Goal: Transaction & Acquisition: Purchase product/service

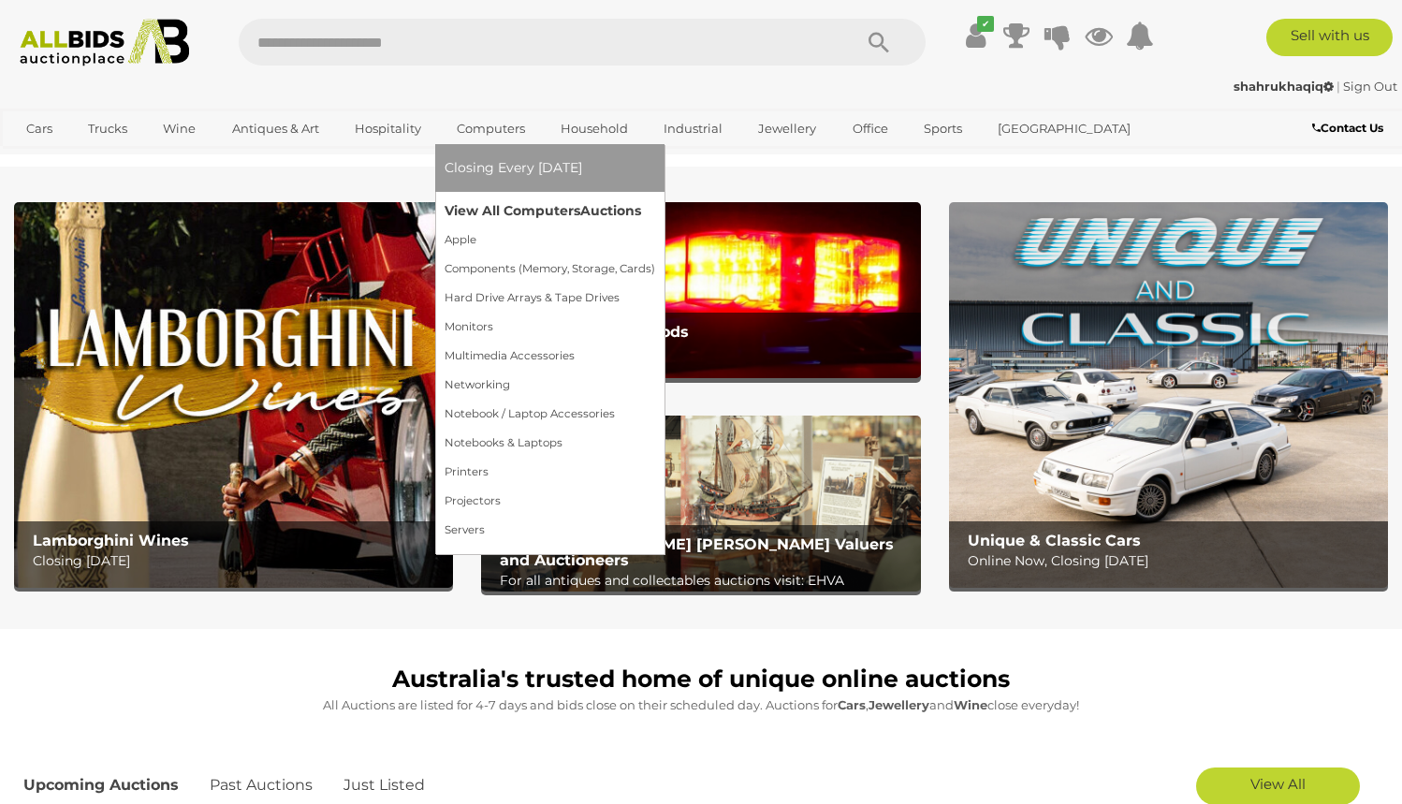
click at [474, 205] on link "View All Computers Auctions" at bounding box center [550, 211] width 211 height 29
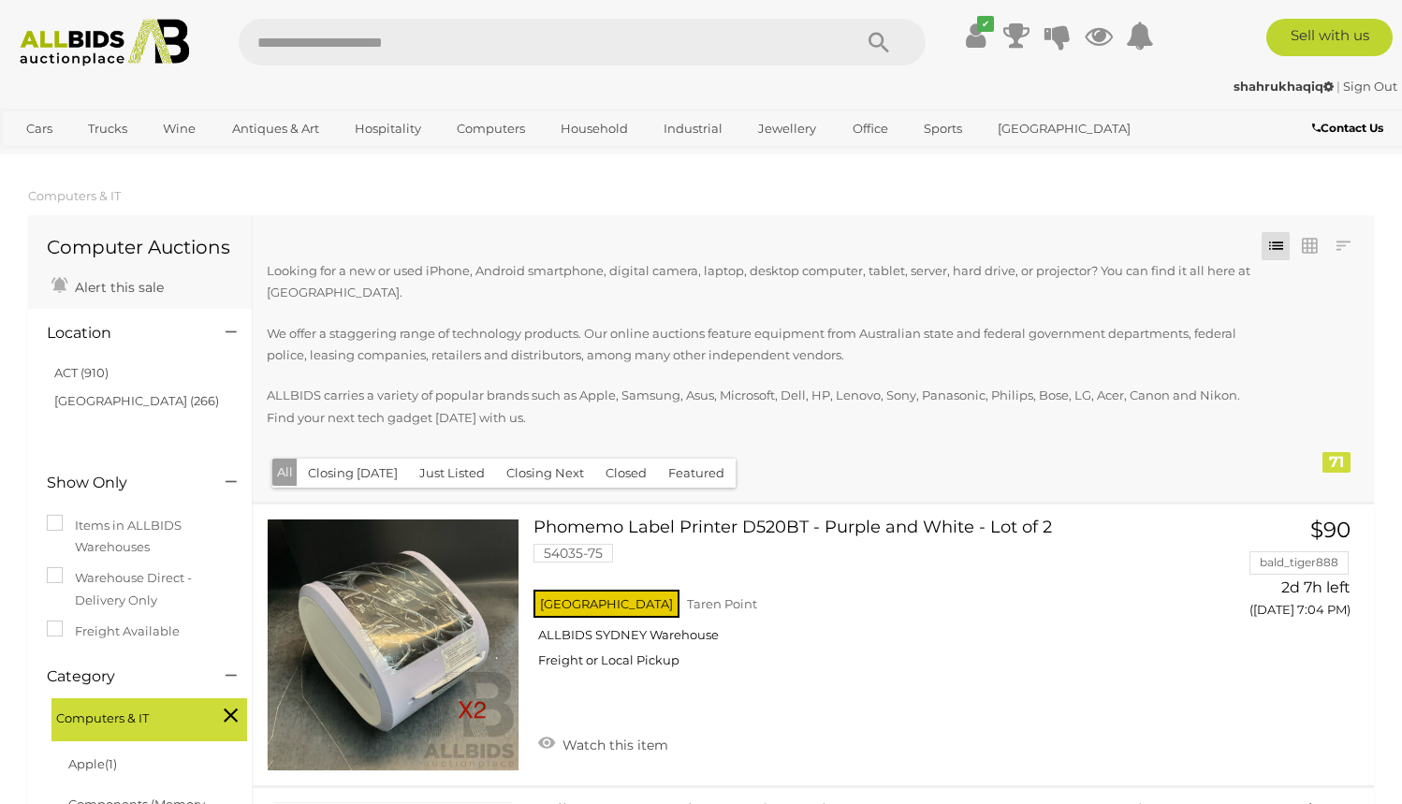
scroll to position [402, 0]
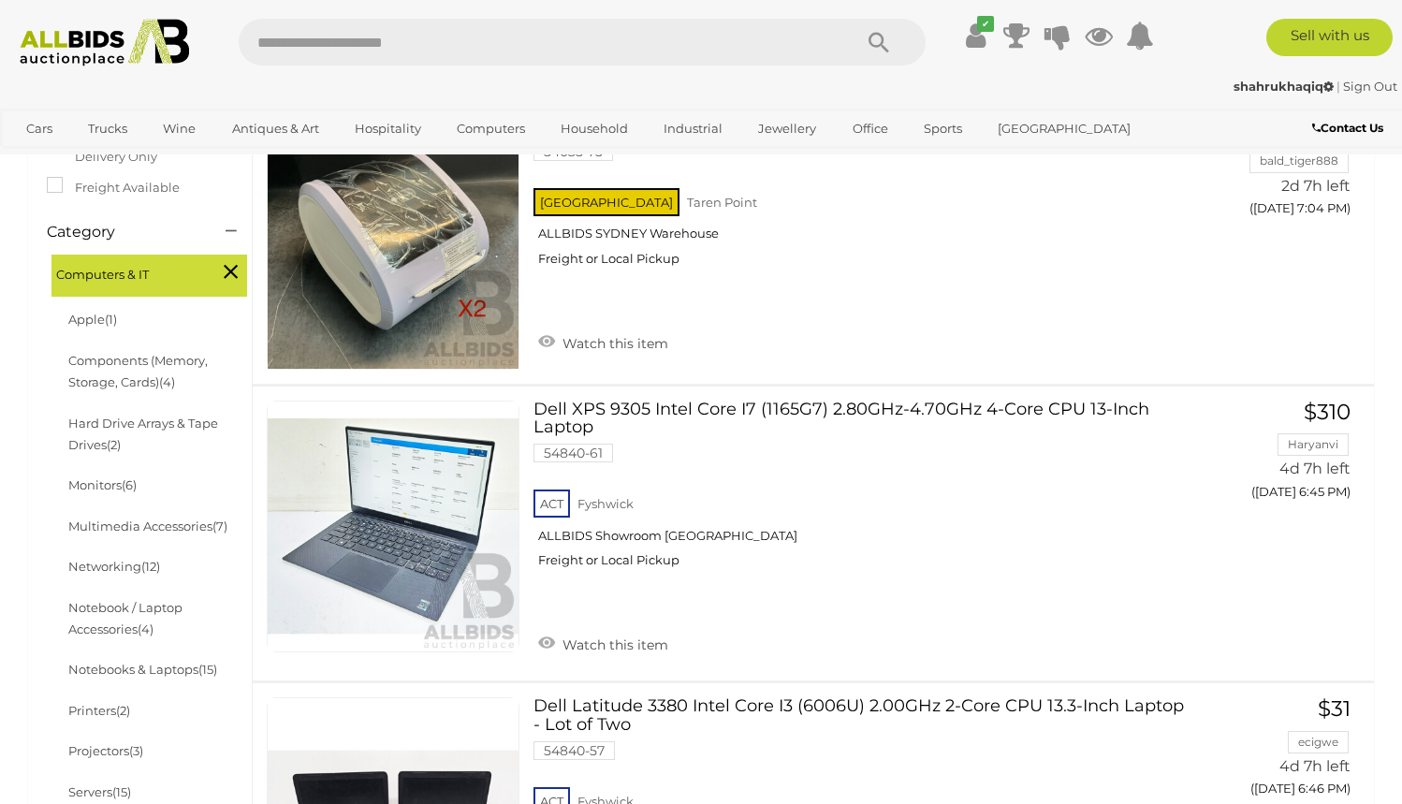
click at [222, 261] on div "Computers & IT" at bounding box center [149, 276] width 196 height 43
click at [232, 272] on icon at bounding box center [231, 271] width 14 height 24
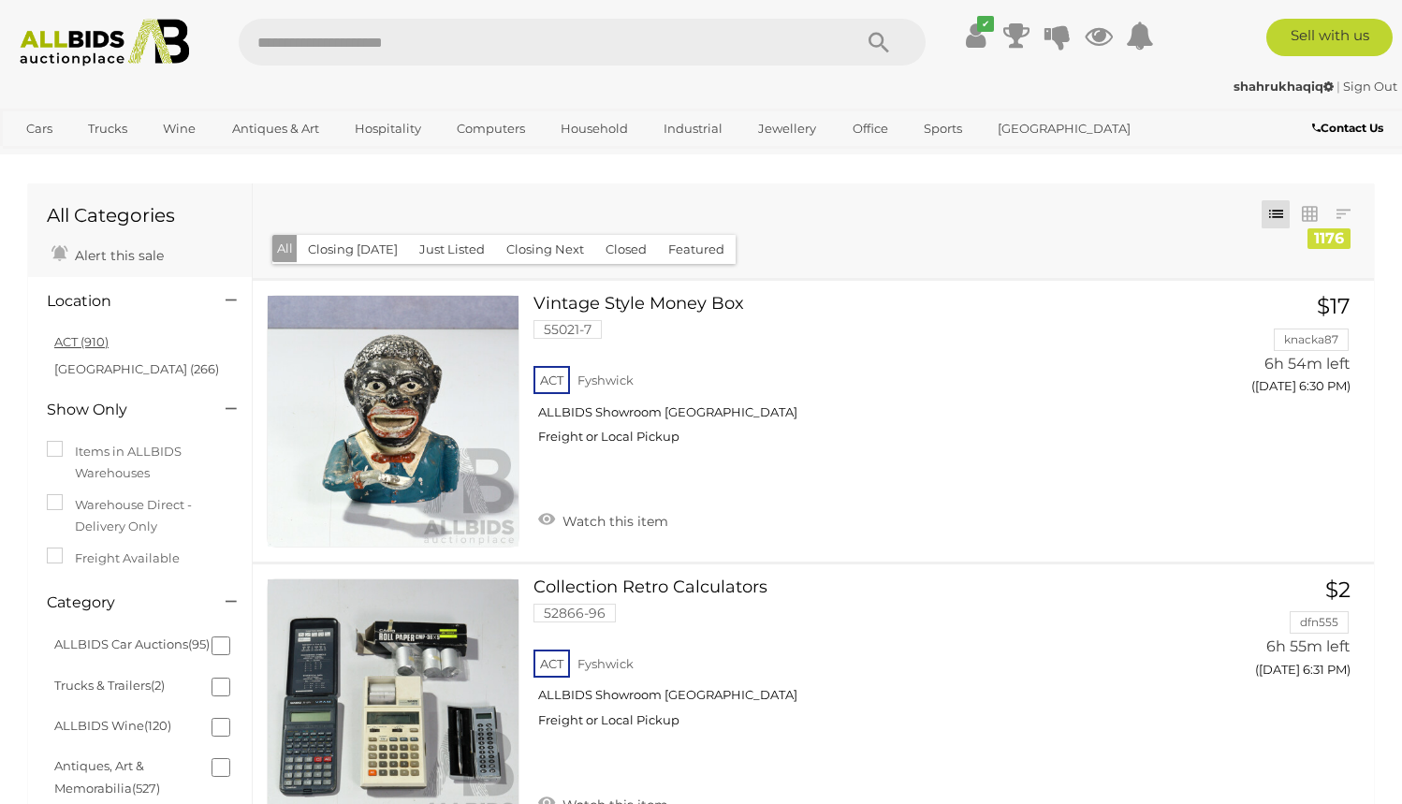
click at [98, 340] on link "ACT (910)" at bounding box center [81, 341] width 54 height 15
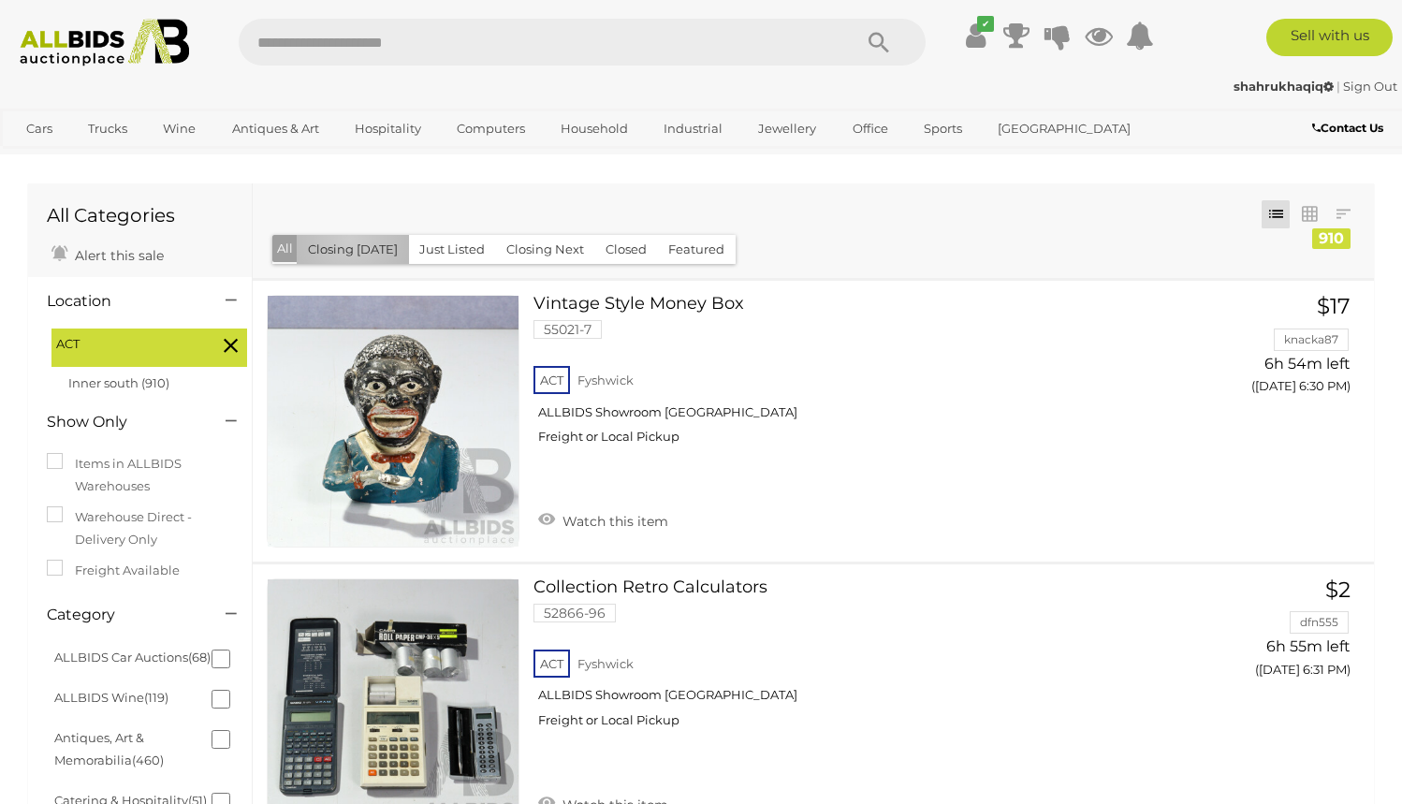
click at [349, 241] on button "Closing [DATE]" at bounding box center [353, 249] width 112 height 29
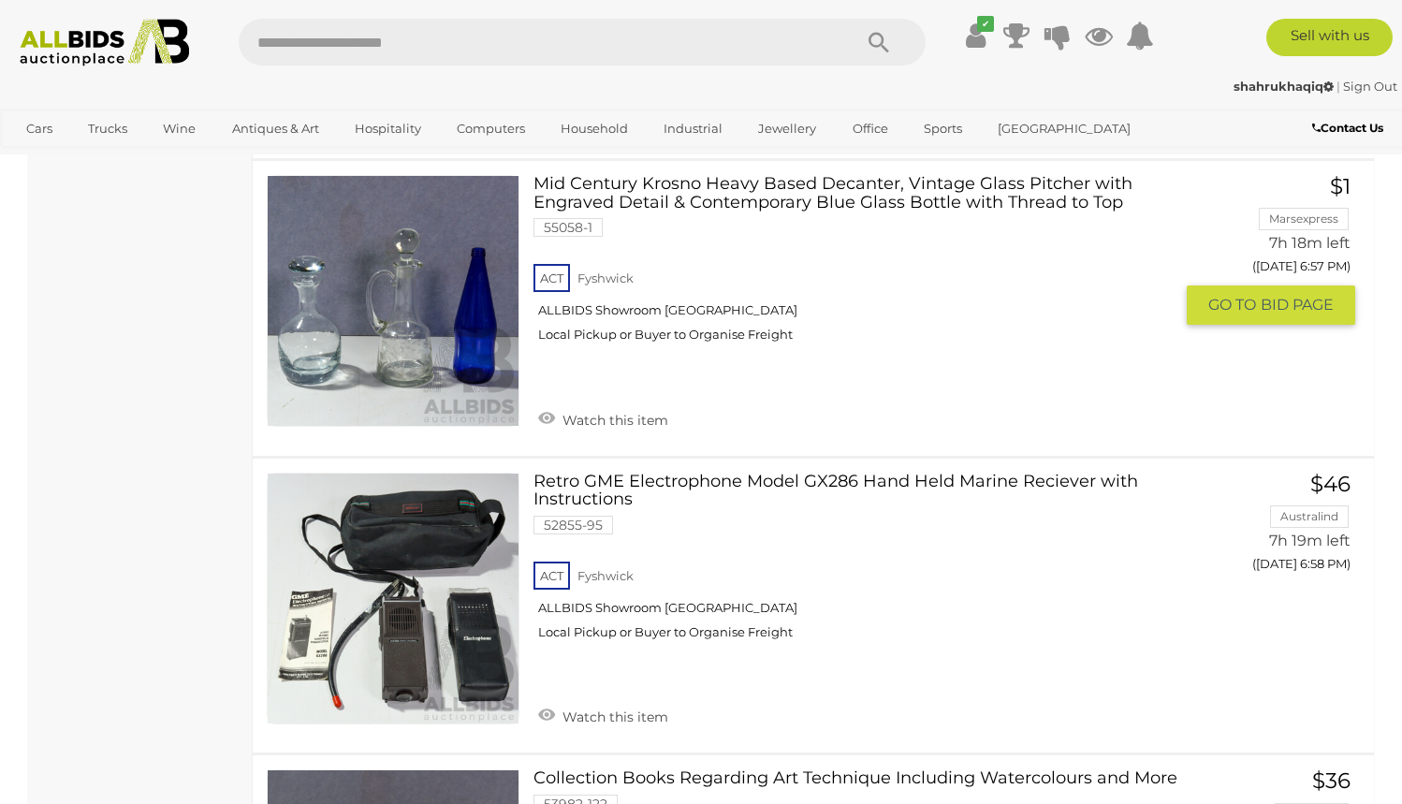
scroll to position [11416, 0]
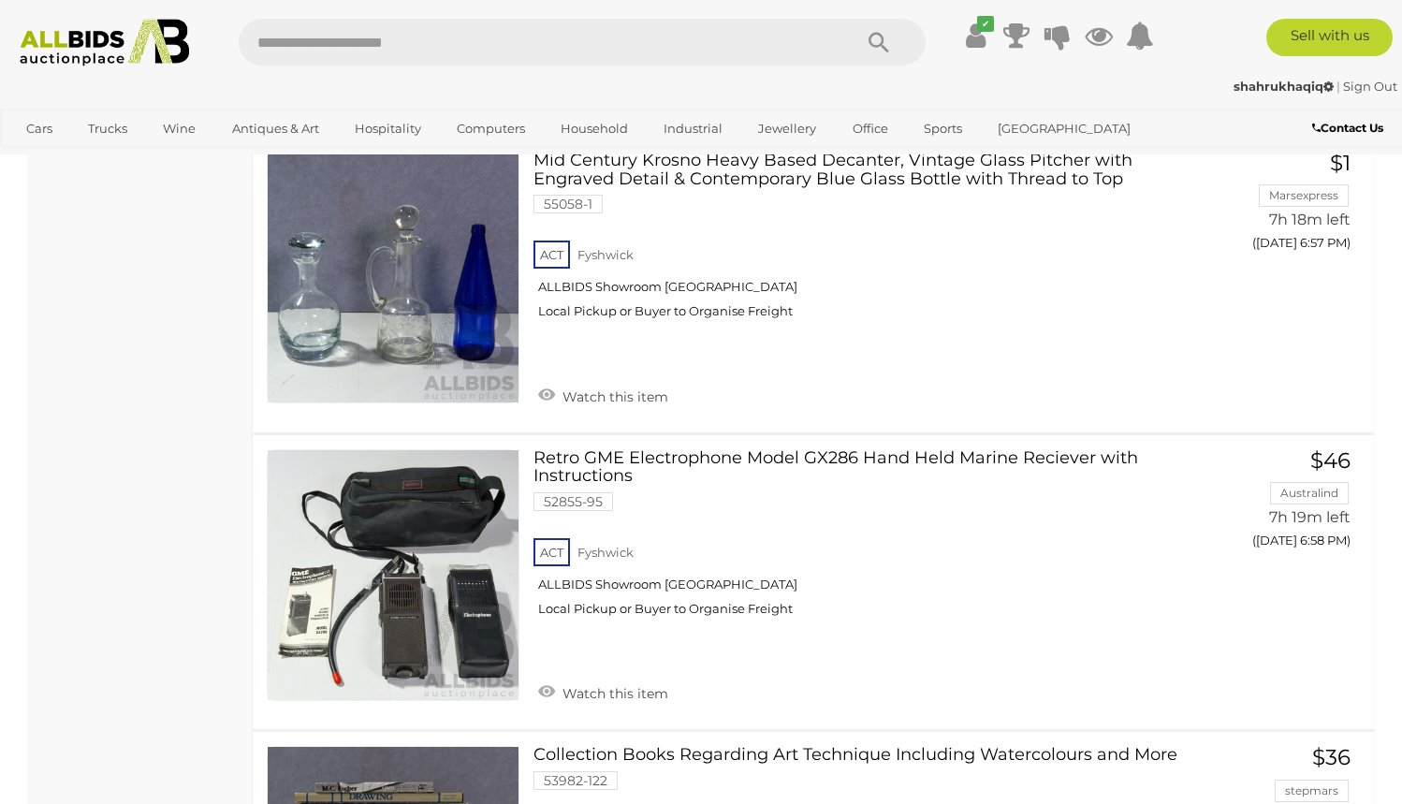
click at [975, 92] on div "shahrukhaqiq | Sign Out" at bounding box center [701, 87] width 1393 height 22
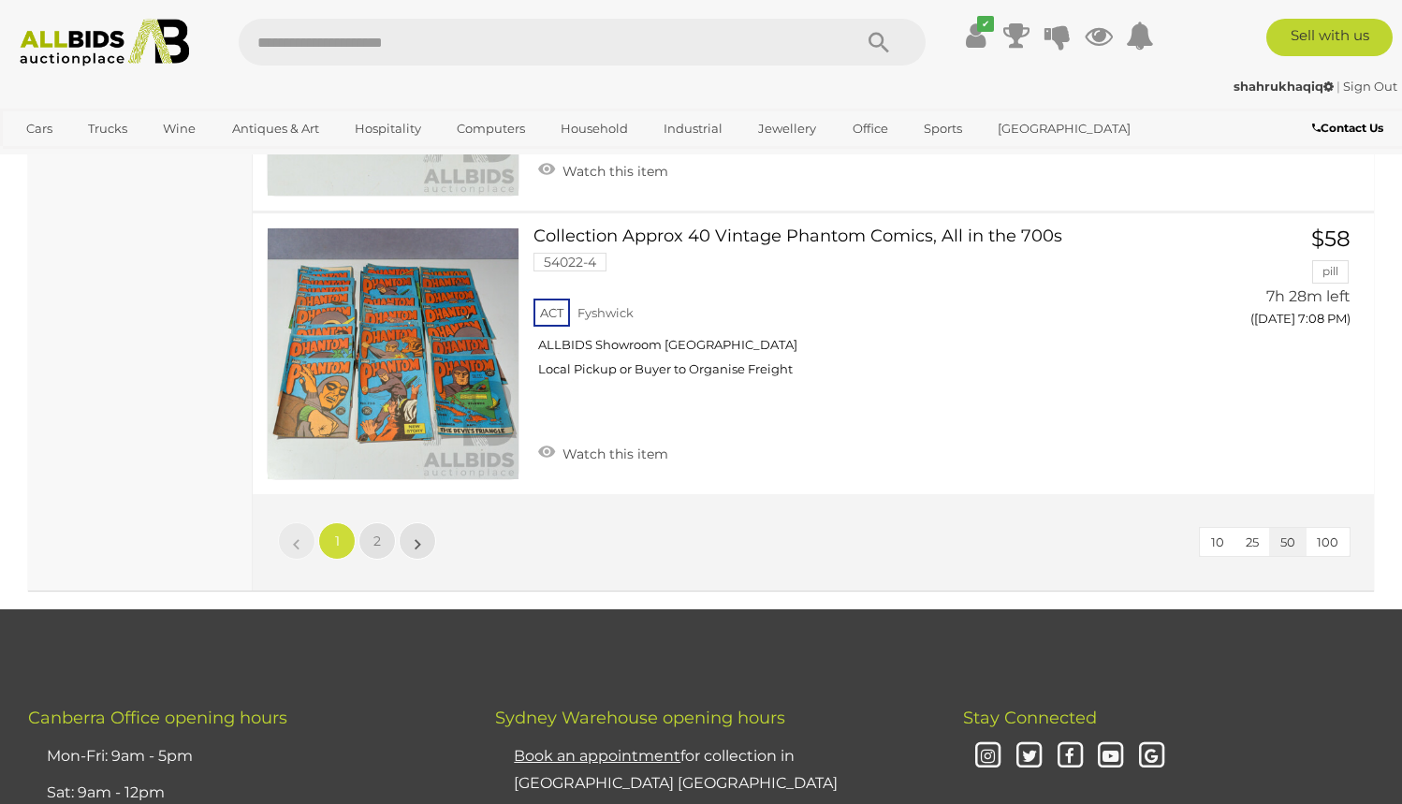
scroll to position [14290, 0]
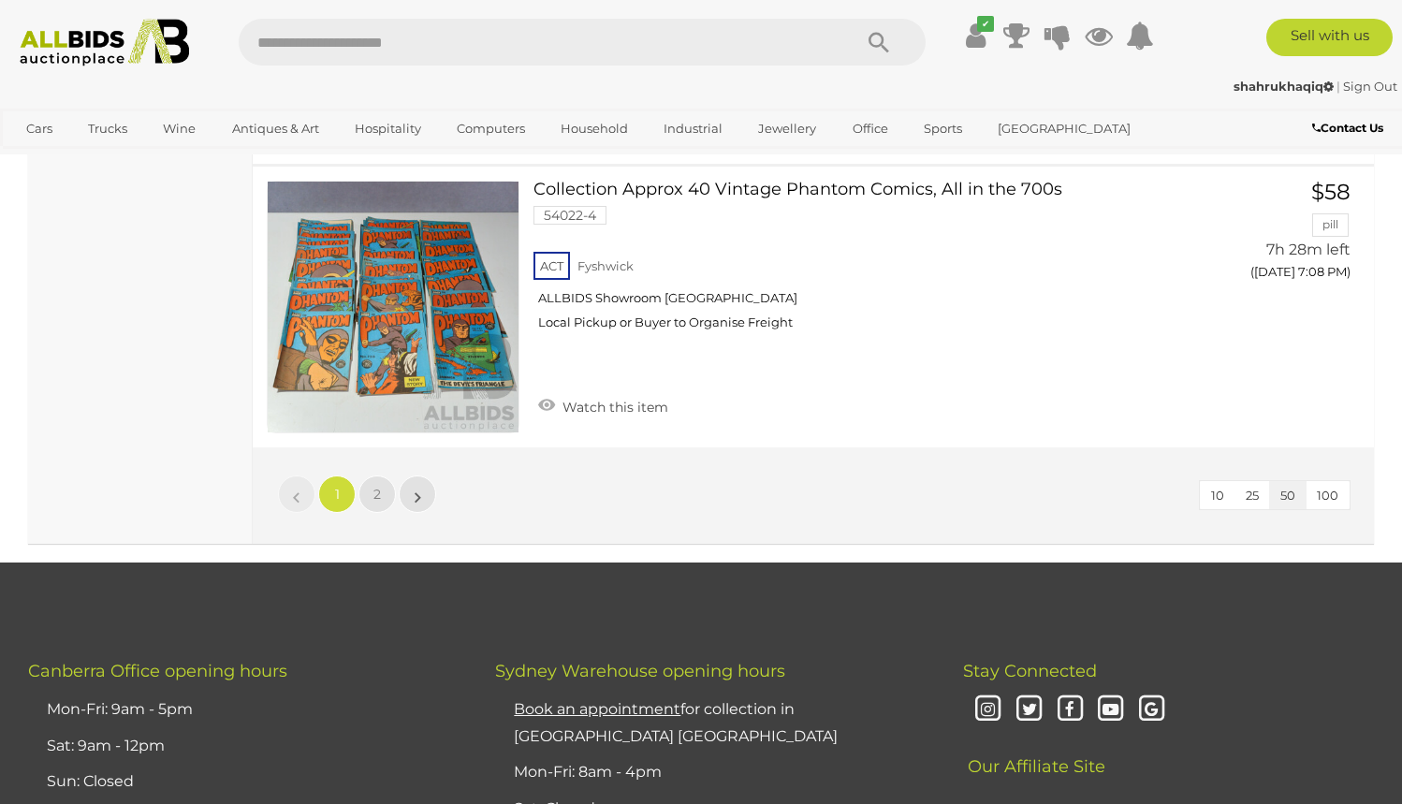
click at [364, 447] on div "10 25 50 100 « 1 2 »" at bounding box center [814, 495] width 1122 height 96
click at [368, 476] on link "2" at bounding box center [377, 494] width 37 height 37
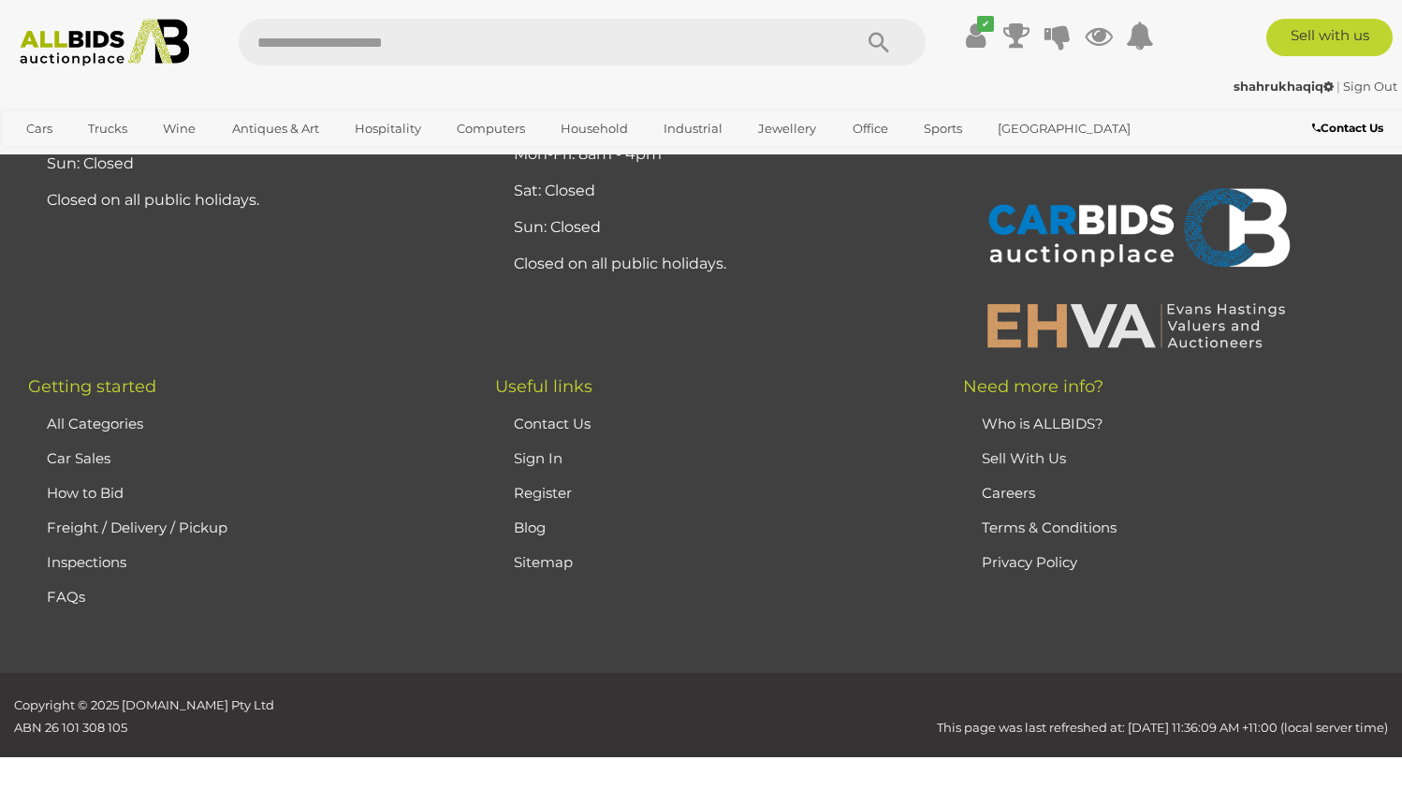
scroll to position [91, 0]
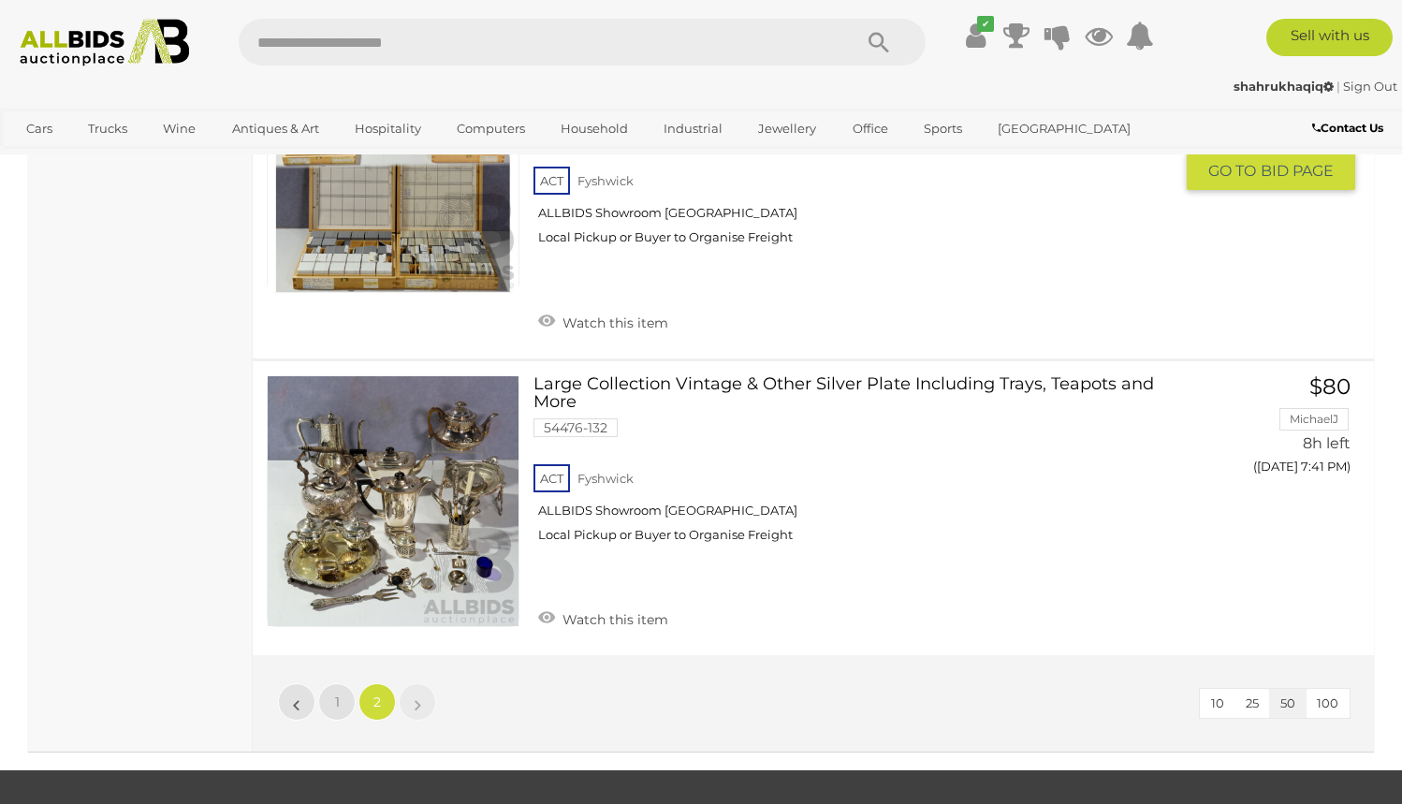
scroll to position [10500, 0]
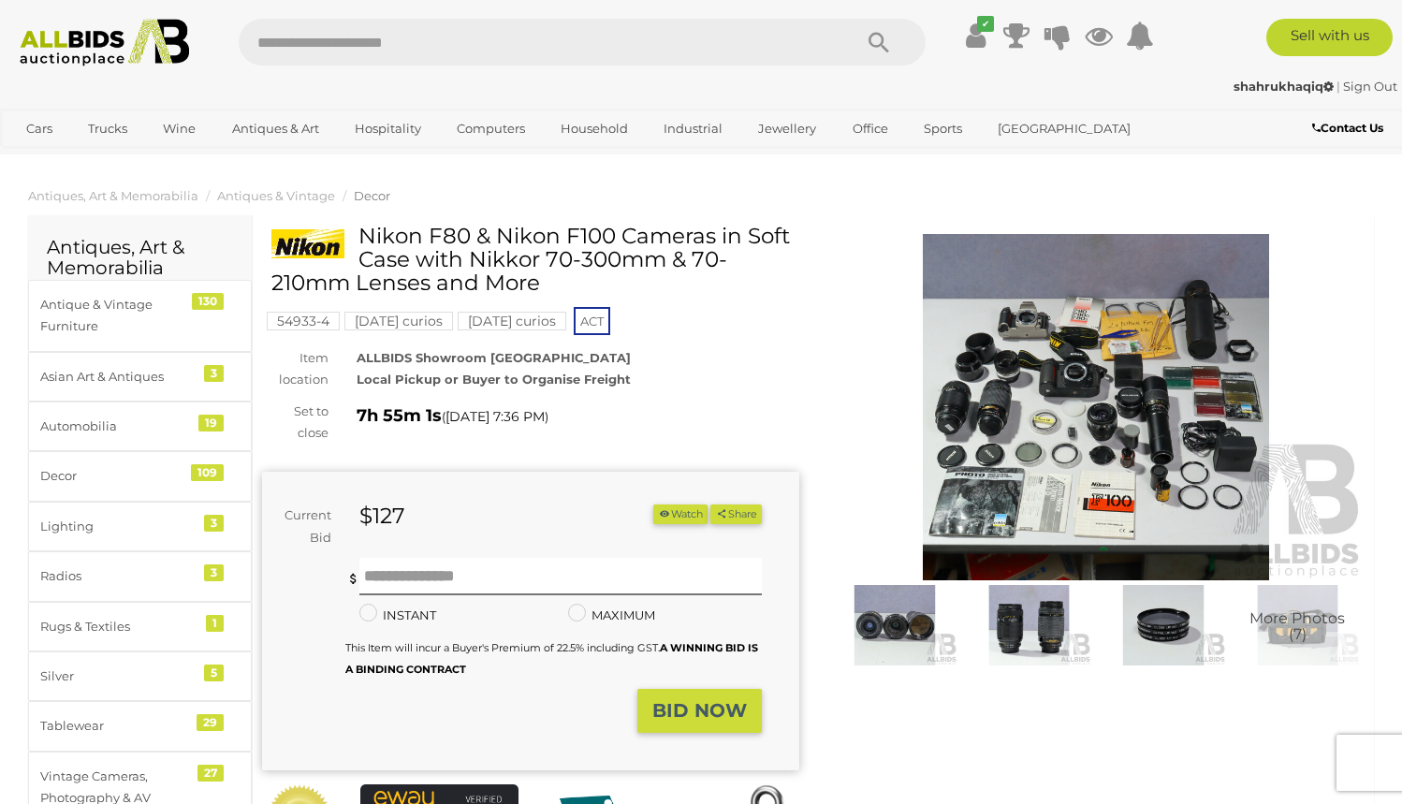
click at [1088, 485] on img at bounding box center [1096, 407] width 537 height 346
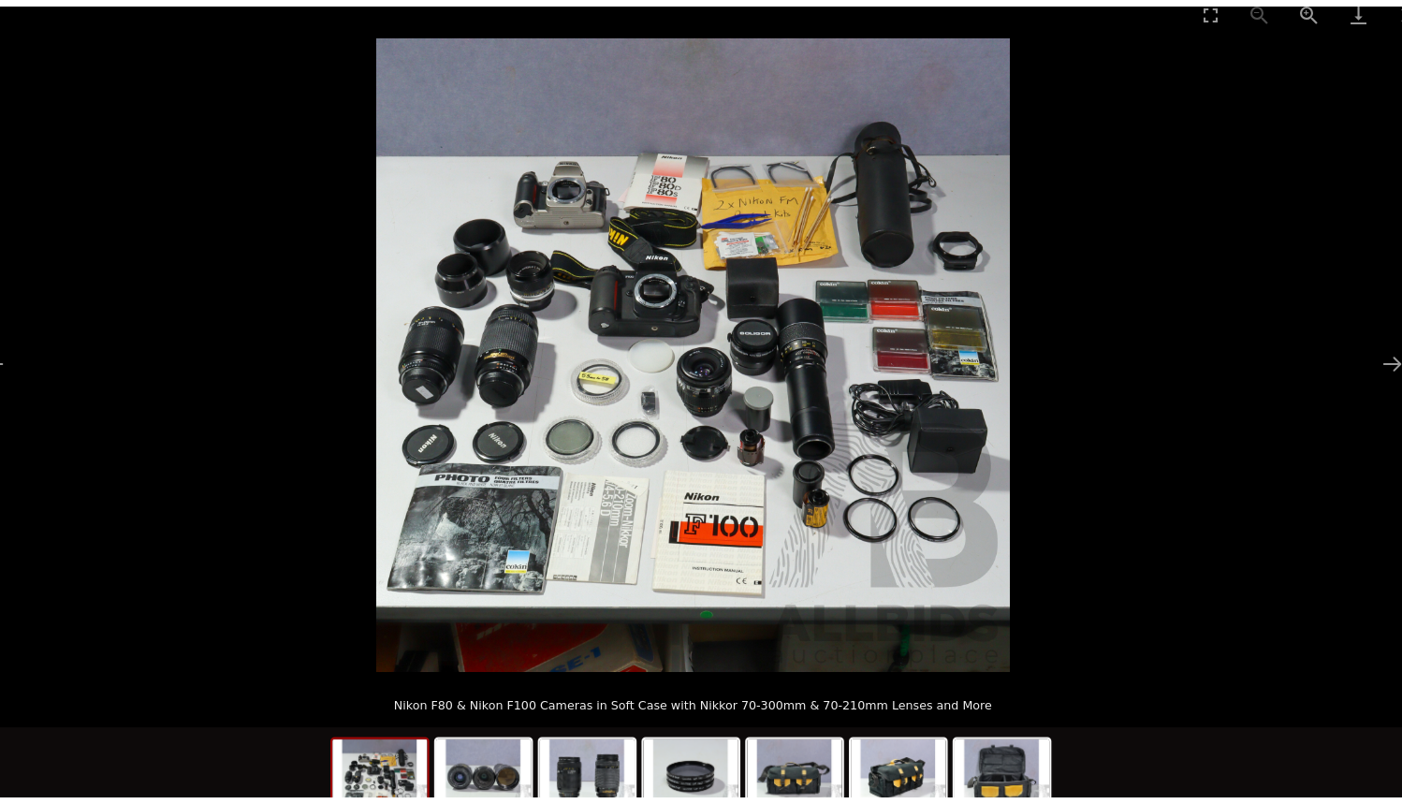
scroll to position [1, 0]
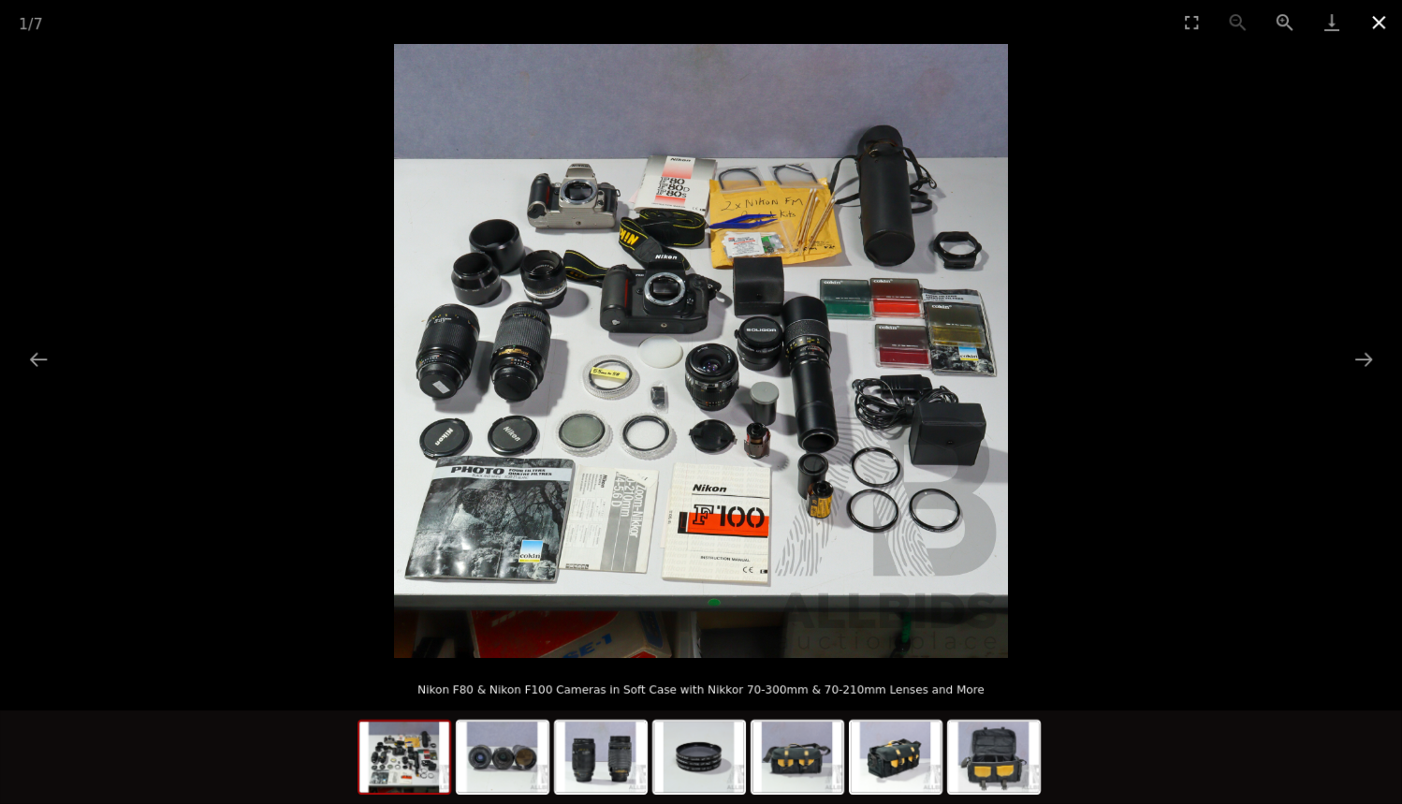
click at [1393, 22] on button "Close gallery" at bounding box center [1379, 22] width 47 height 44
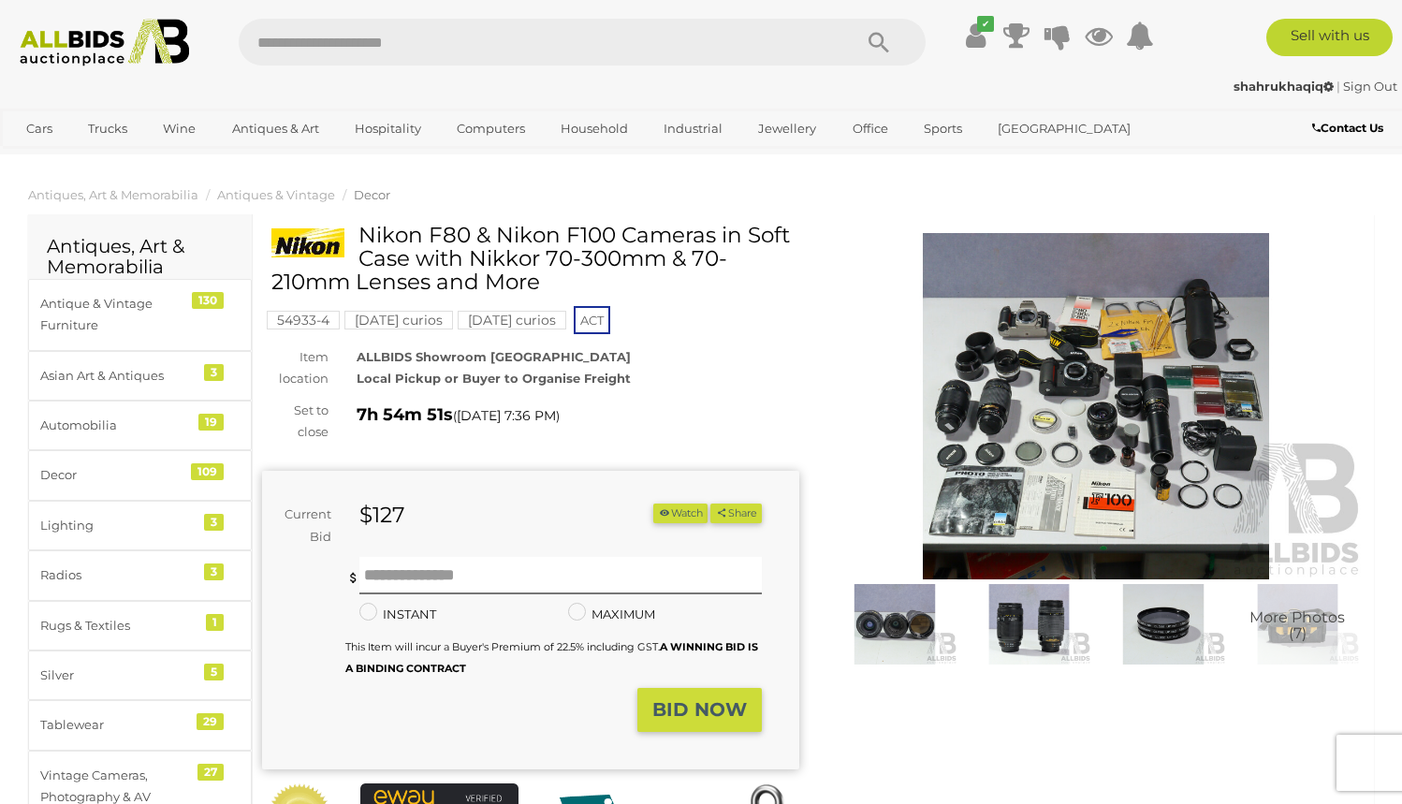
scroll to position [0, 0]
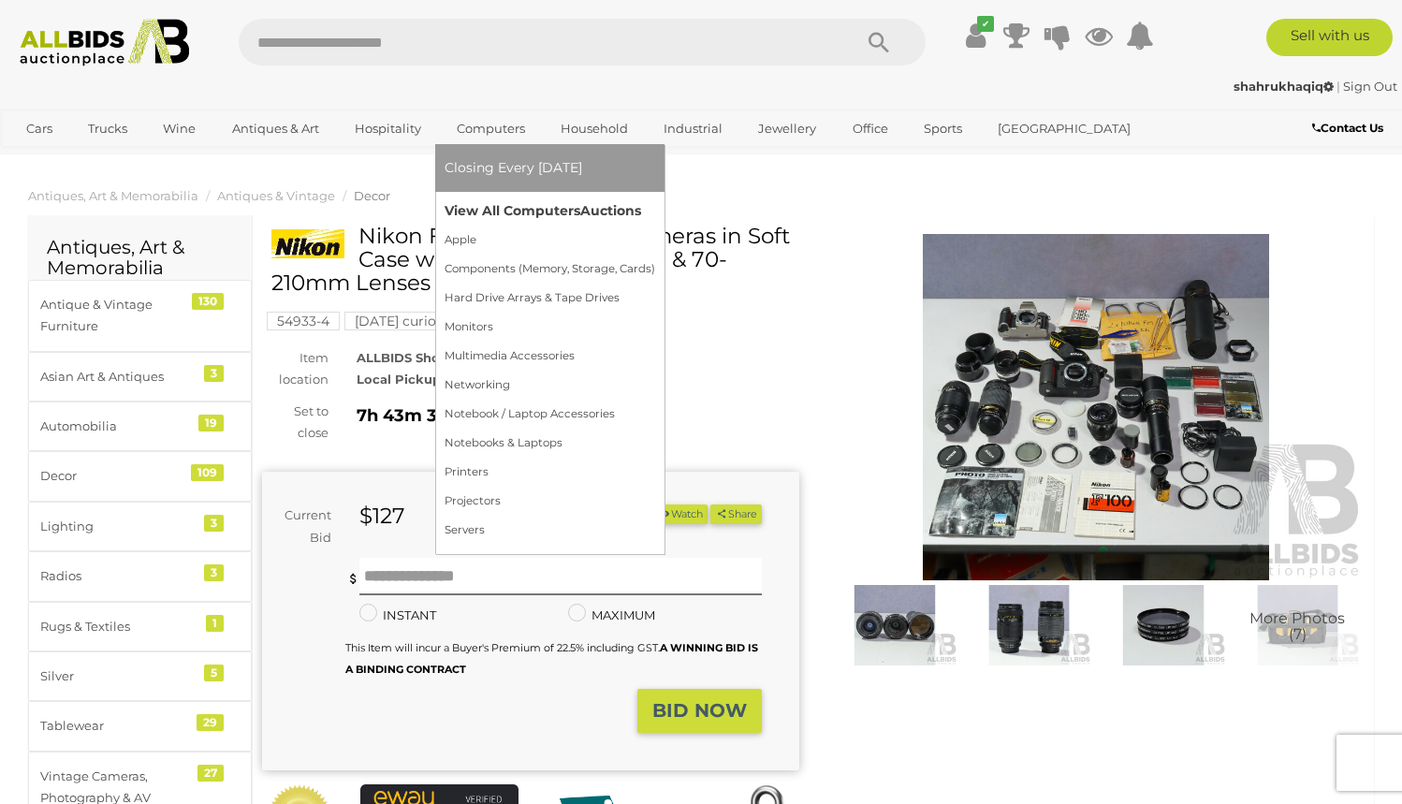
click at [507, 218] on link "View All Computers Auctions" at bounding box center [550, 211] width 211 height 29
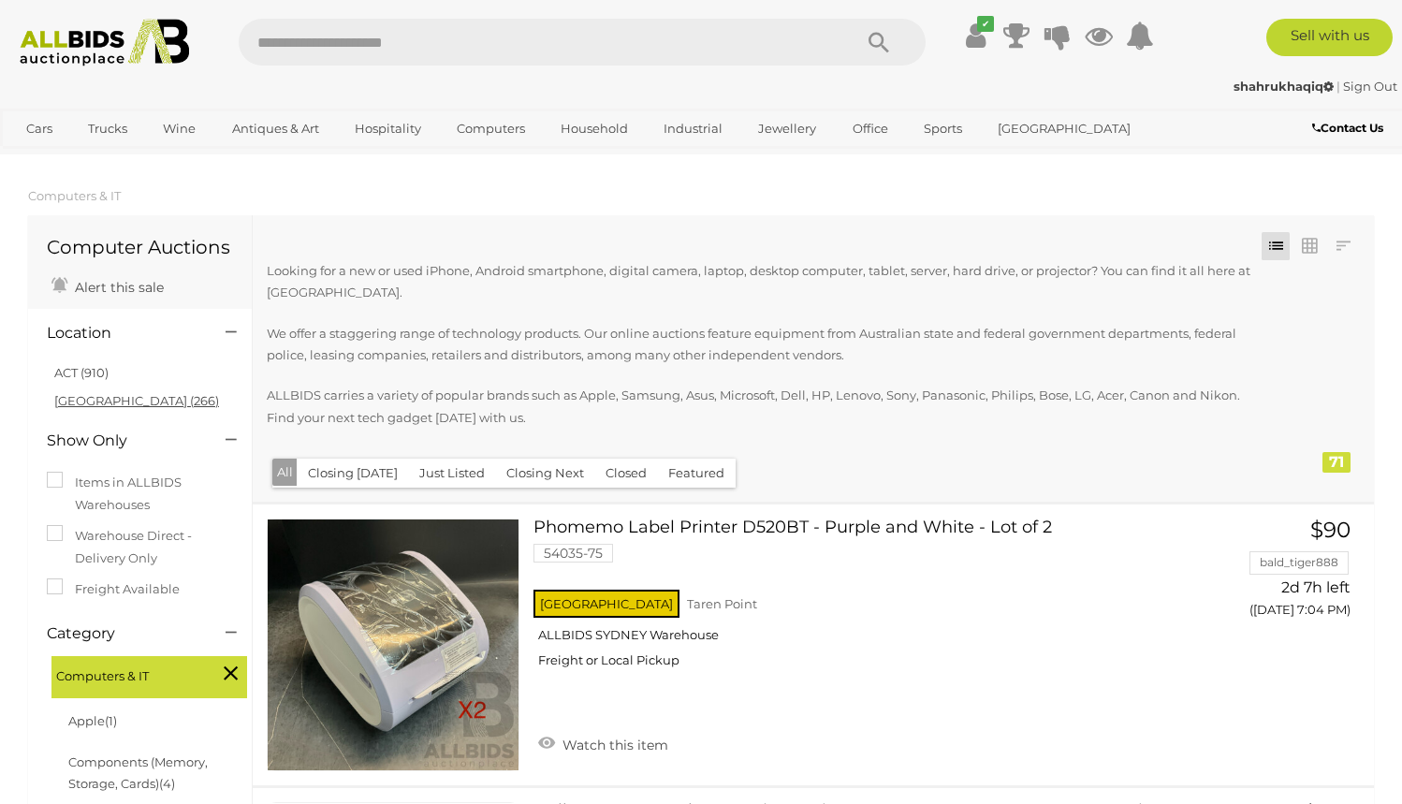
click at [110, 403] on link "[GEOGRAPHIC_DATA] (266)" at bounding box center [136, 400] width 165 height 15
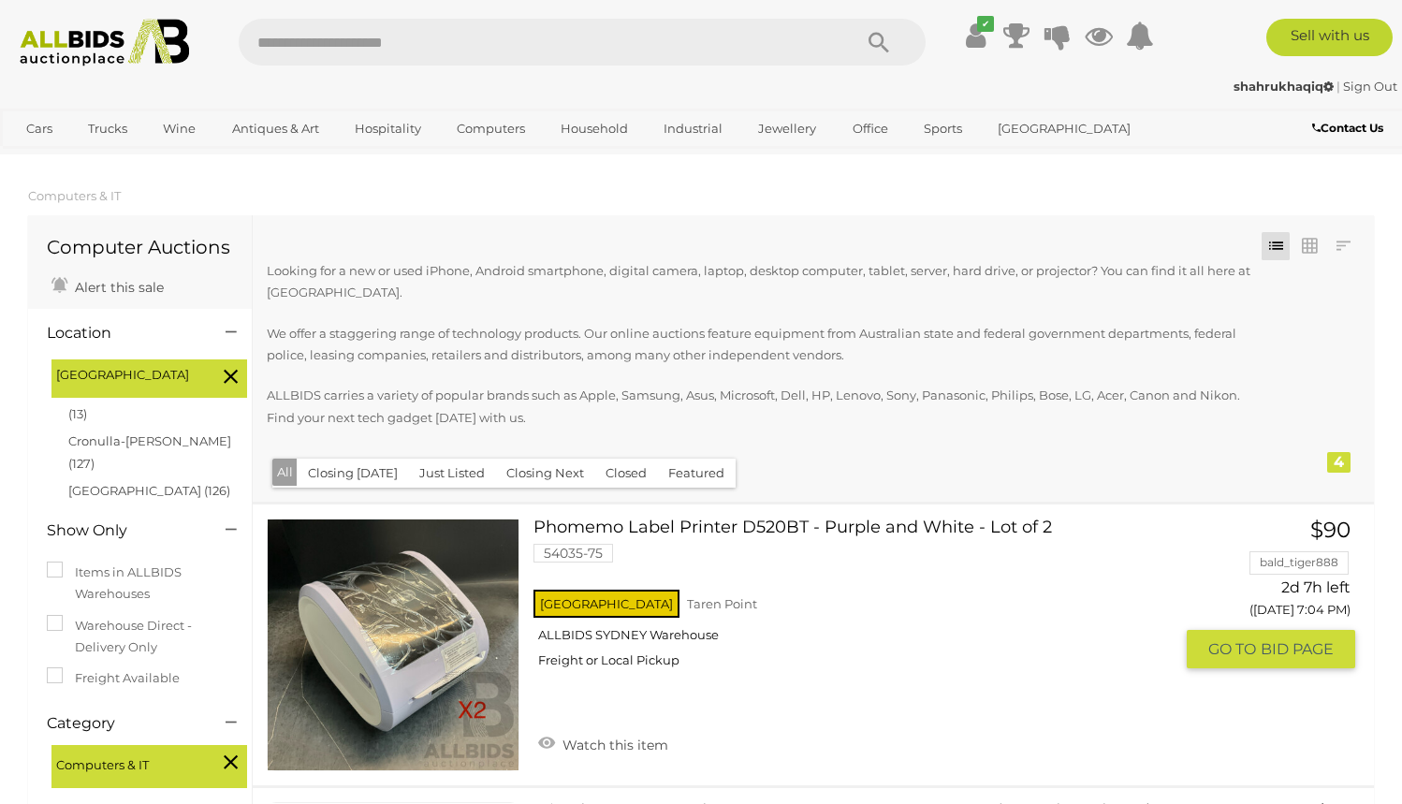
click at [227, 750] on icon at bounding box center [231, 762] width 14 height 24
